Goal: Task Accomplishment & Management: Use online tool/utility

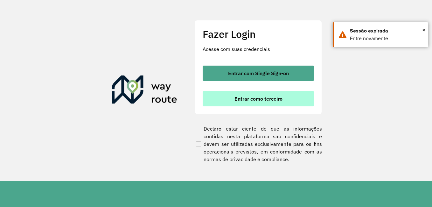
click at [280, 99] on span "Entrar como terceiro" at bounding box center [258, 98] width 48 height 5
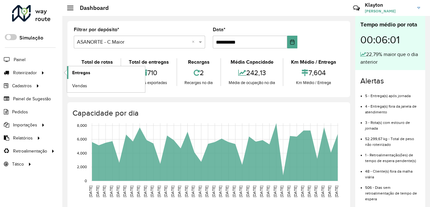
click at [80, 74] on span "Entregas" at bounding box center [81, 72] width 18 height 7
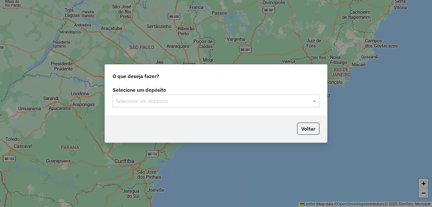
drag, startPoint x: 197, startPoint y: 102, endPoint x: 188, endPoint y: 109, distance: 11.8
click at [197, 102] on input "text" at bounding box center [210, 101] width 188 height 8
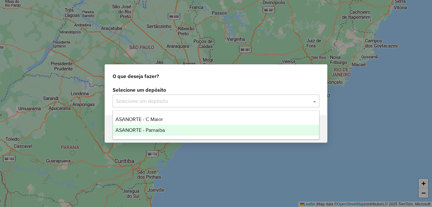
click at [152, 130] on span "ASANORTE - Parnaiba" at bounding box center [139, 129] width 49 height 5
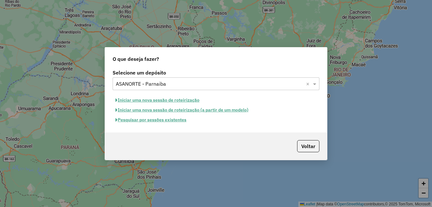
click at [163, 121] on button "Pesquisar por sessões existentes" at bounding box center [151, 120] width 77 height 10
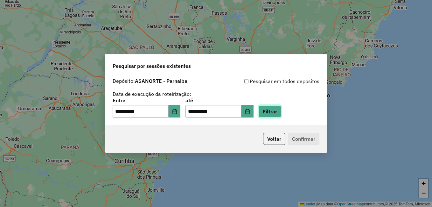
click at [281, 111] on button "Filtrar" at bounding box center [270, 111] width 23 height 12
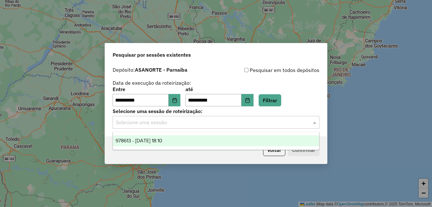
click at [178, 125] on input "text" at bounding box center [210, 123] width 188 height 8
click at [172, 137] on div "978613 - [DATE] 18:10" at bounding box center [216, 140] width 206 height 11
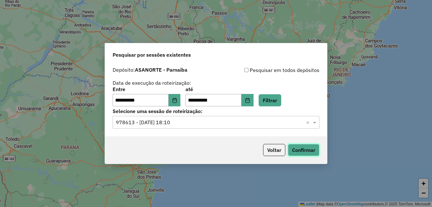
click at [298, 146] on button "Confirmar" at bounding box center [303, 150] width 31 height 12
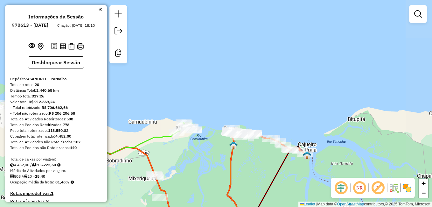
drag, startPoint x: 222, startPoint y: 169, endPoint x: 264, endPoint y: 32, distance: 143.1
click at [264, 35] on div "Janela de atendimento Grade de atendimento Capacidade Transportadoras Veículos …" at bounding box center [216, 103] width 432 height 207
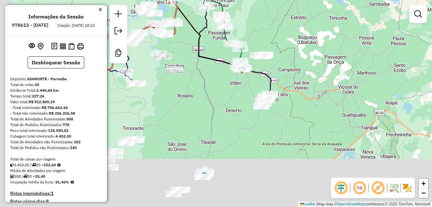
drag, startPoint x: 196, startPoint y: 176, endPoint x: 217, endPoint y: 66, distance: 112.3
click at [217, 66] on div "Janela de atendimento Grade de atendimento Capacidade Transportadoras Veículos …" at bounding box center [216, 103] width 432 height 207
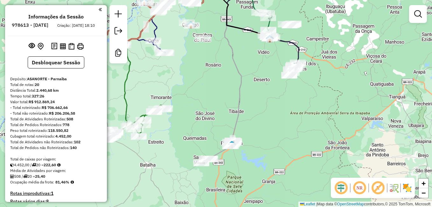
drag, startPoint x: 235, startPoint y: 168, endPoint x: 253, endPoint y: 161, distance: 19.4
click at [253, 161] on div "Janela de atendimento Grade de atendimento Capacidade Transportadoras Veículos …" at bounding box center [216, 103] width 432 height 207
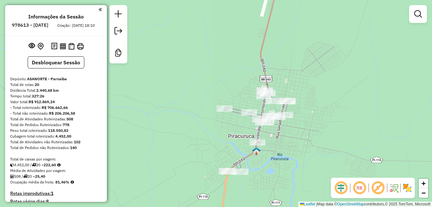
drag, startPoint x: 239, startPoint y: 106, endPoint x: 244, endPoint y: 89, distance: 17.2
click at [244, 90] on div "Janela de atendimento Grade de atendimento Capacidade Transportadoras Veículos …" at bounding box center [216, 103] width 432 height 207
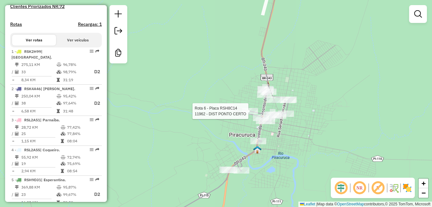
select select "**********"
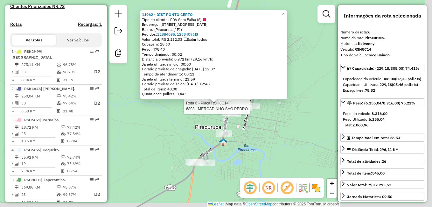
scroll to position [404, 0]
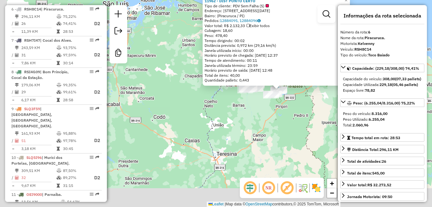
drag, startPoint x: 228, startPoint y: 137, endPoint x: 255, endPoint y: 130, distance: 28.0
click at [255, 130] on div "11962 - DIST PONTO CERTO Tipo de cliente: PDV Sem Falha (S) Endereço: Rua 28 de…" at bounding box center [216, 103] width 432 height 207
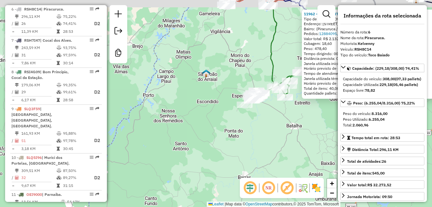
drag, startPoint x: 237, startPoint y: 37, endPoint x: 227, endPoint y: 102, distance: 65.7
click at [227, 102] on div "11962 - DIST PONTO CERTO Tipo de cliente: PDV Sem Falha (S) Endereço: Rua 28 de…" at bounding box center [216, 103] width 432 height 207
